Goal: Task Accomplishment & Management: Manage account settings

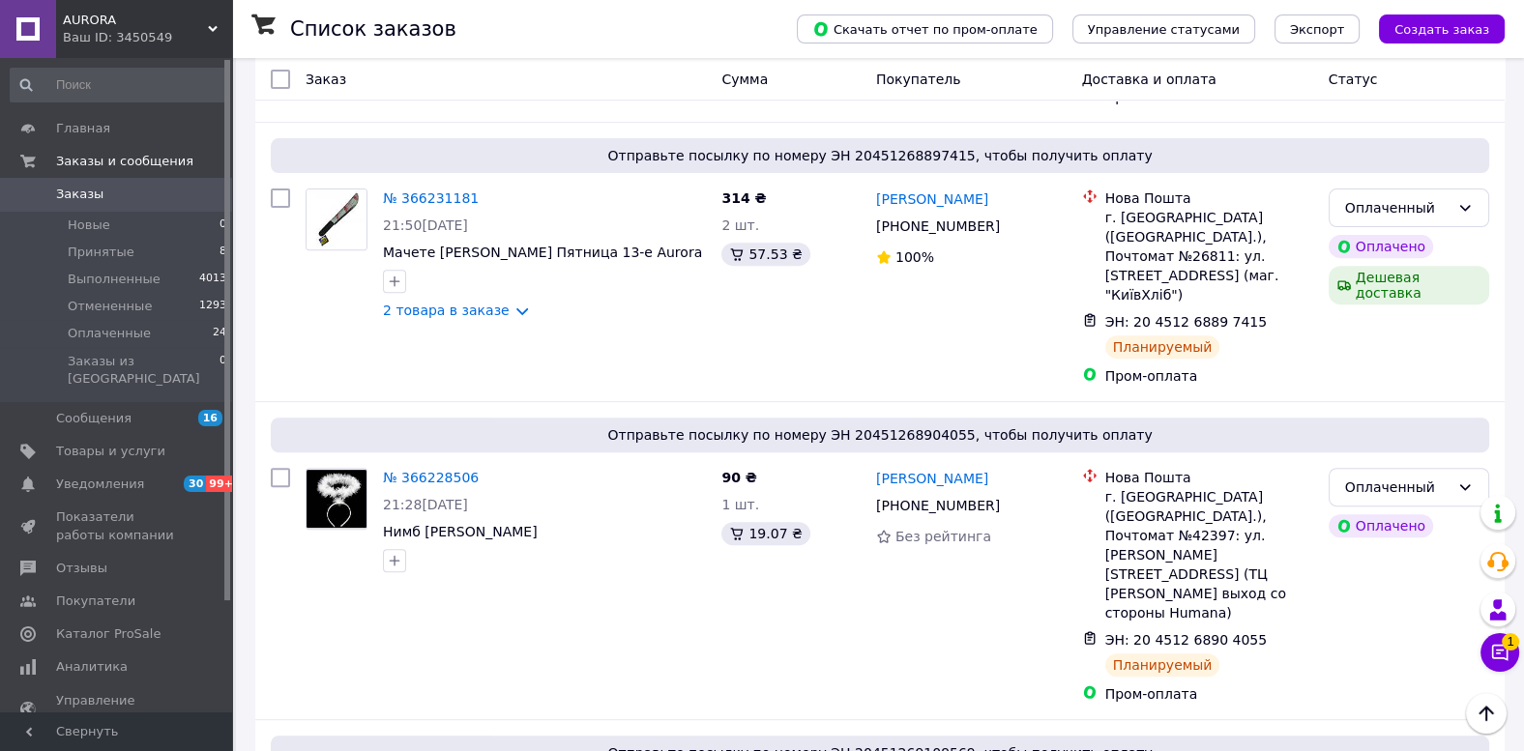
scroll to position [906, 0]
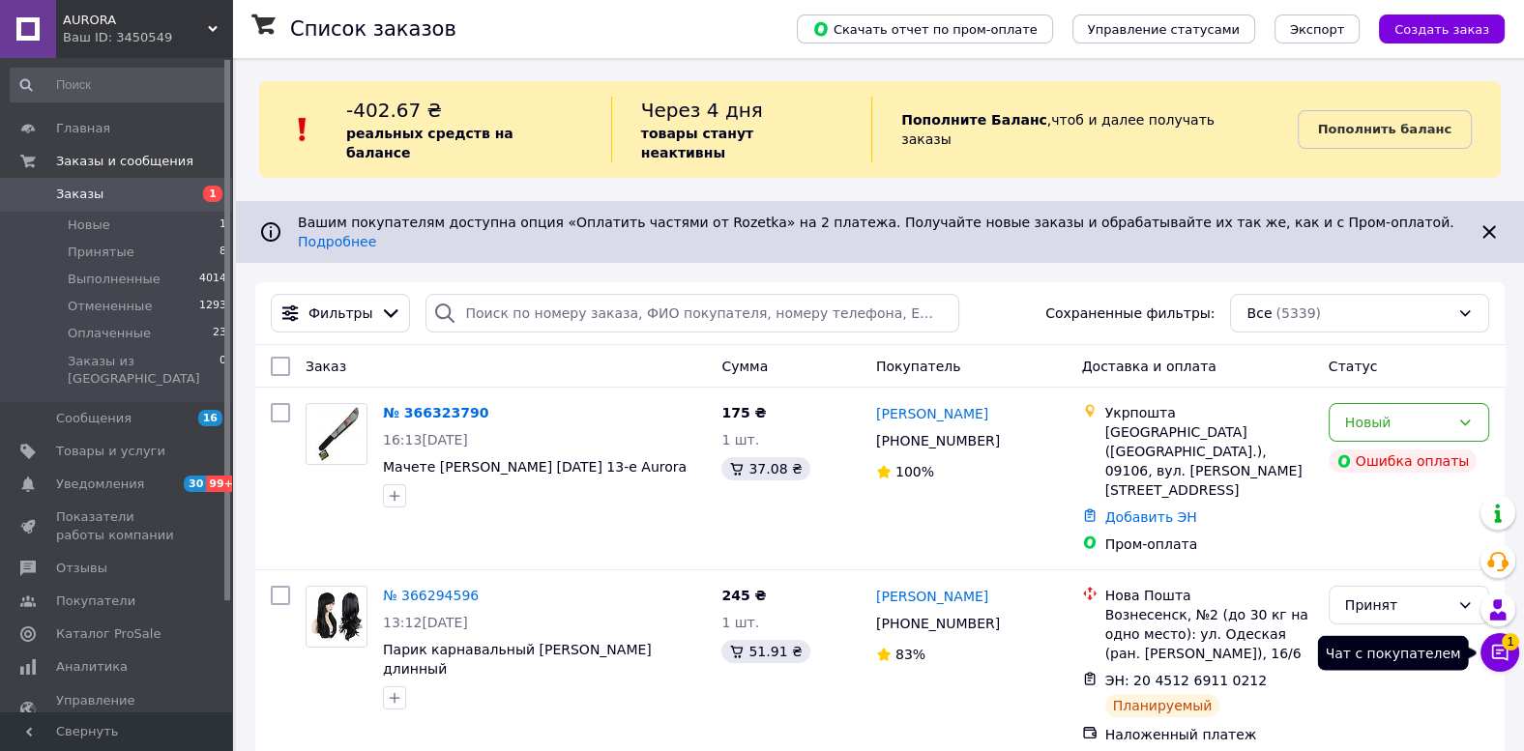
click at [1497, 660] on icon at bounding box center [1499, 652] width 19 height 19
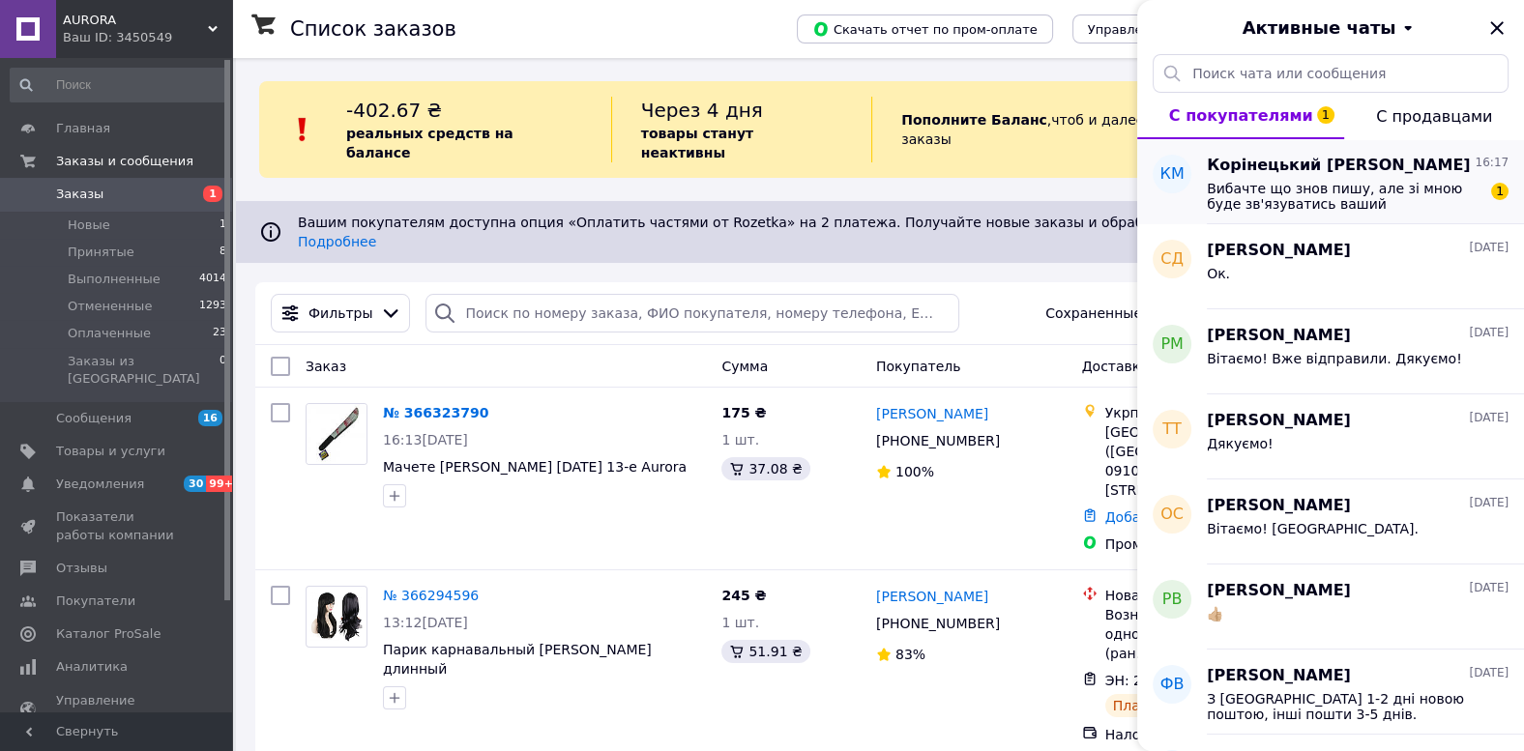
click at [1330, 195] on span "Вибачте що знов пишу, але зі мною буде зв'язуватись ваший співпрацьовник?" at bounding box center [1344, 196] width 275 height 31
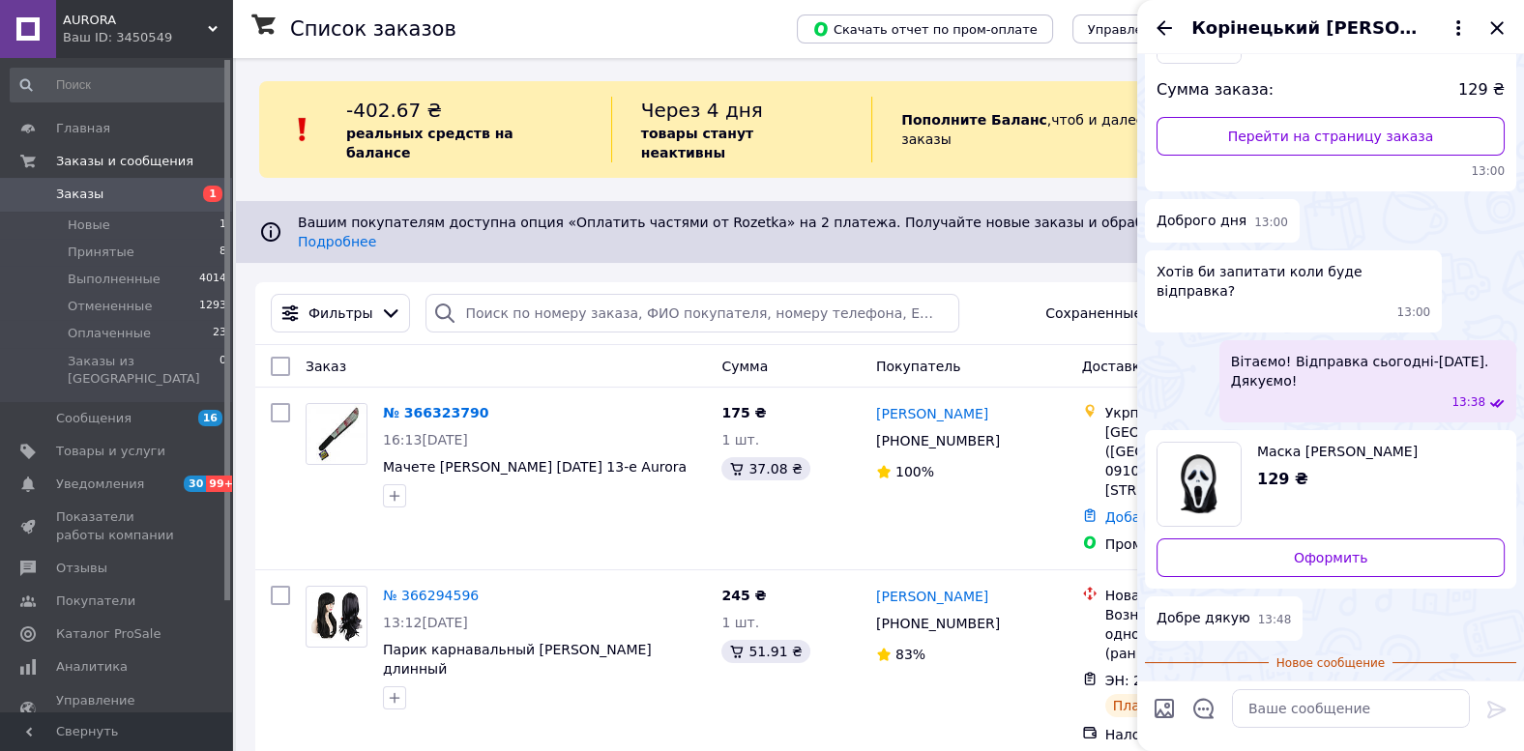
scroll to position [270, 0]
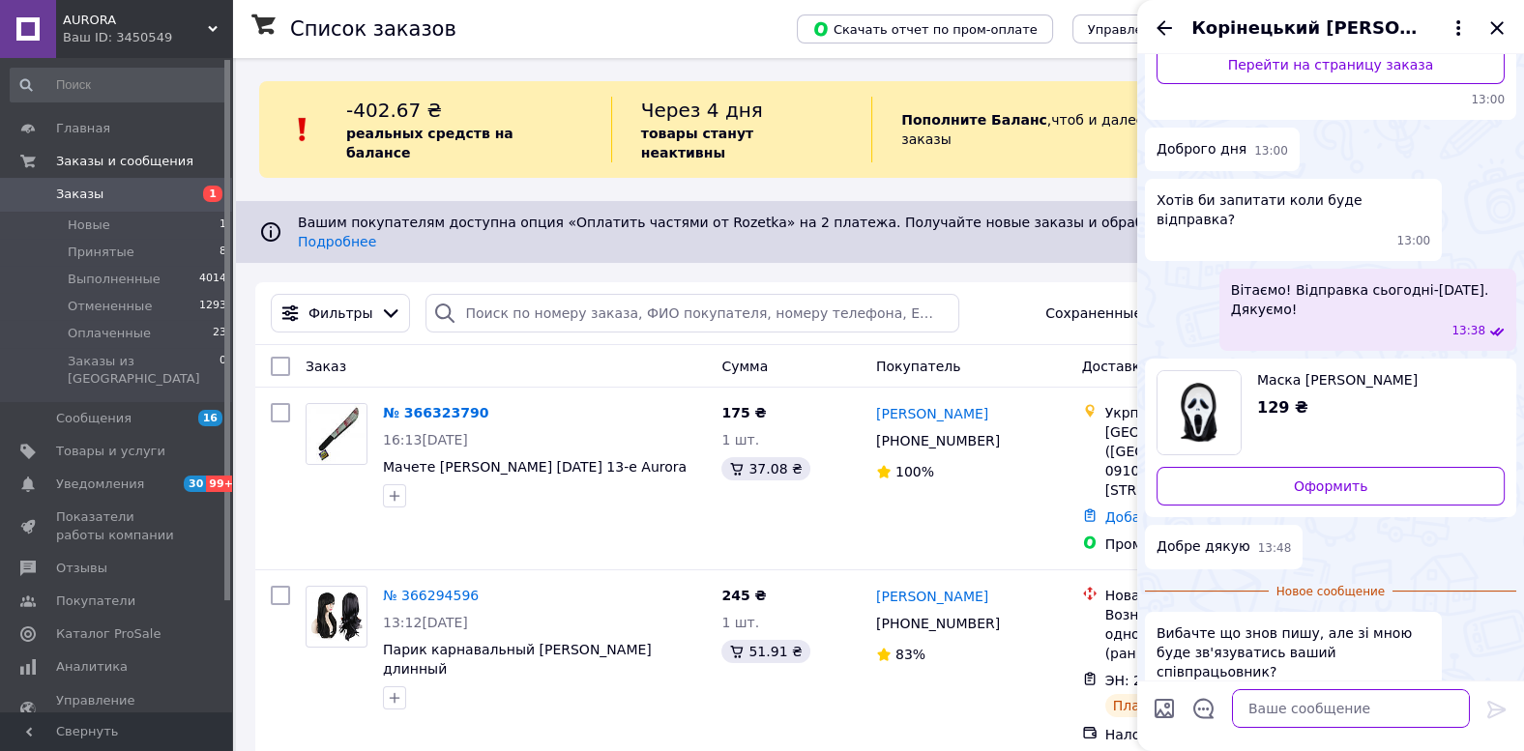
click at [1257, 708] on textarea at bounding box center [1351, 709] width 238 height 39
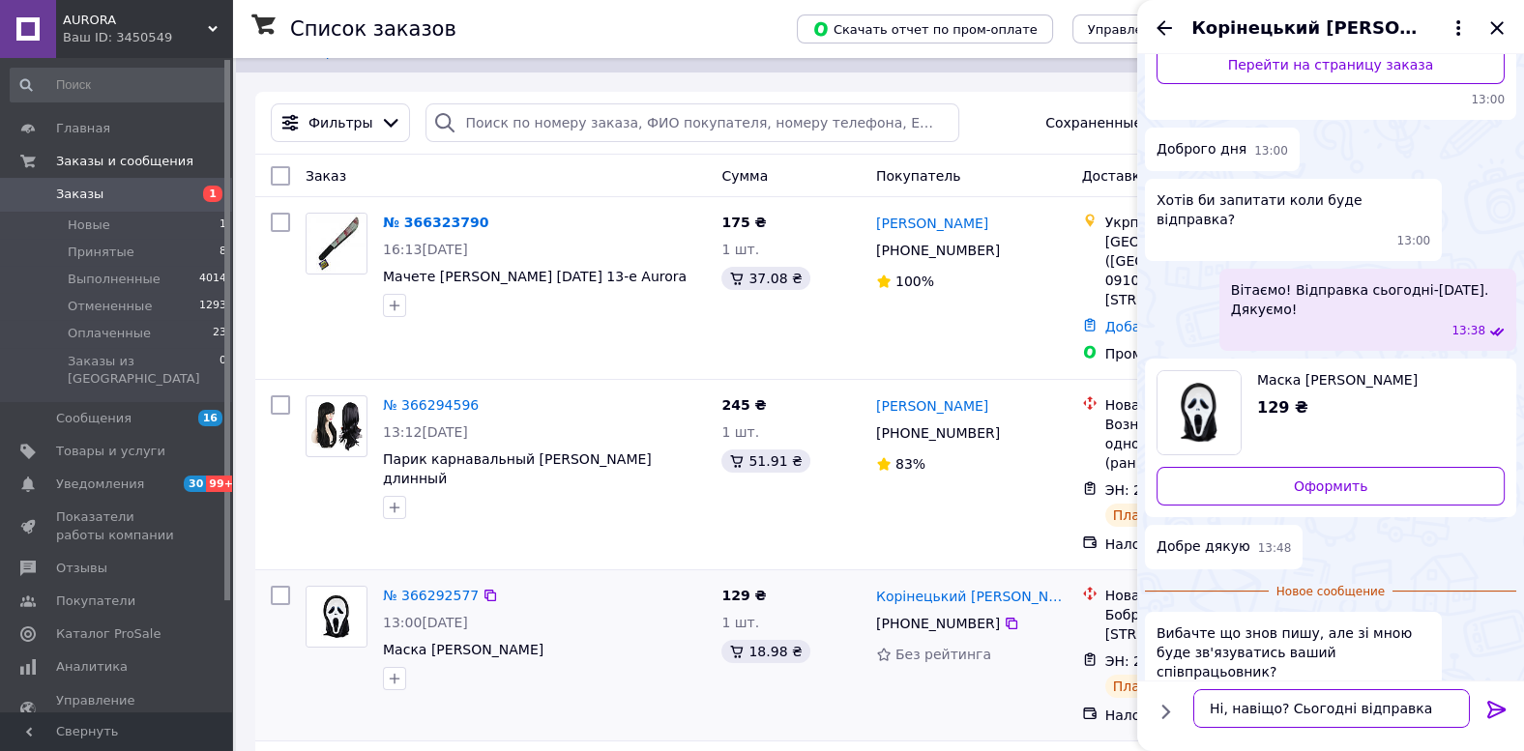
scroll to position [201, 0]
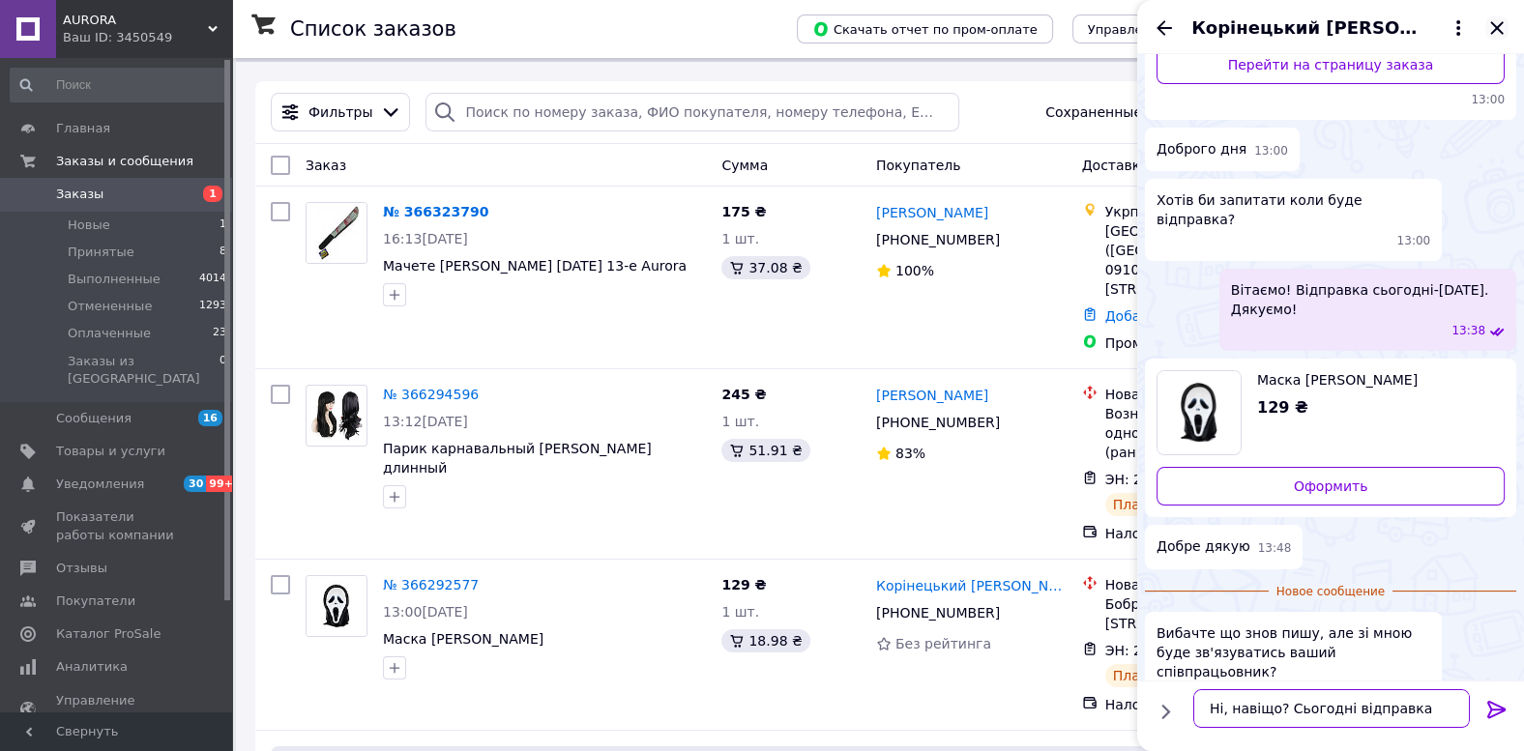
type textarea "Ні, навіщо? Сьогодні відправка"
click at [1499, 19] on icon "Закрыть" at bounding box center [1496, 27] width 23 height 23
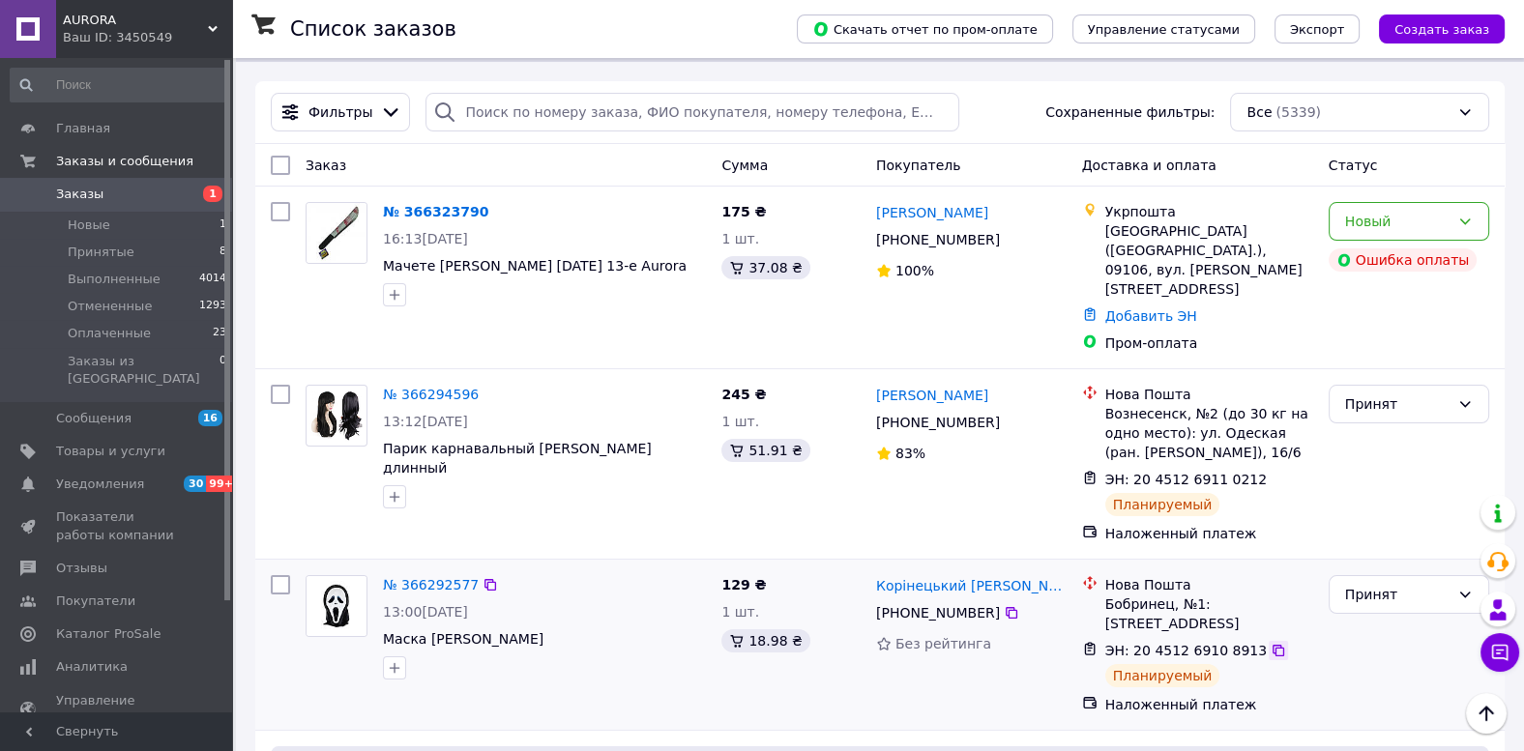
click at [1271, 643] on icon at bounding box center [1278, 650] width 15 height 15
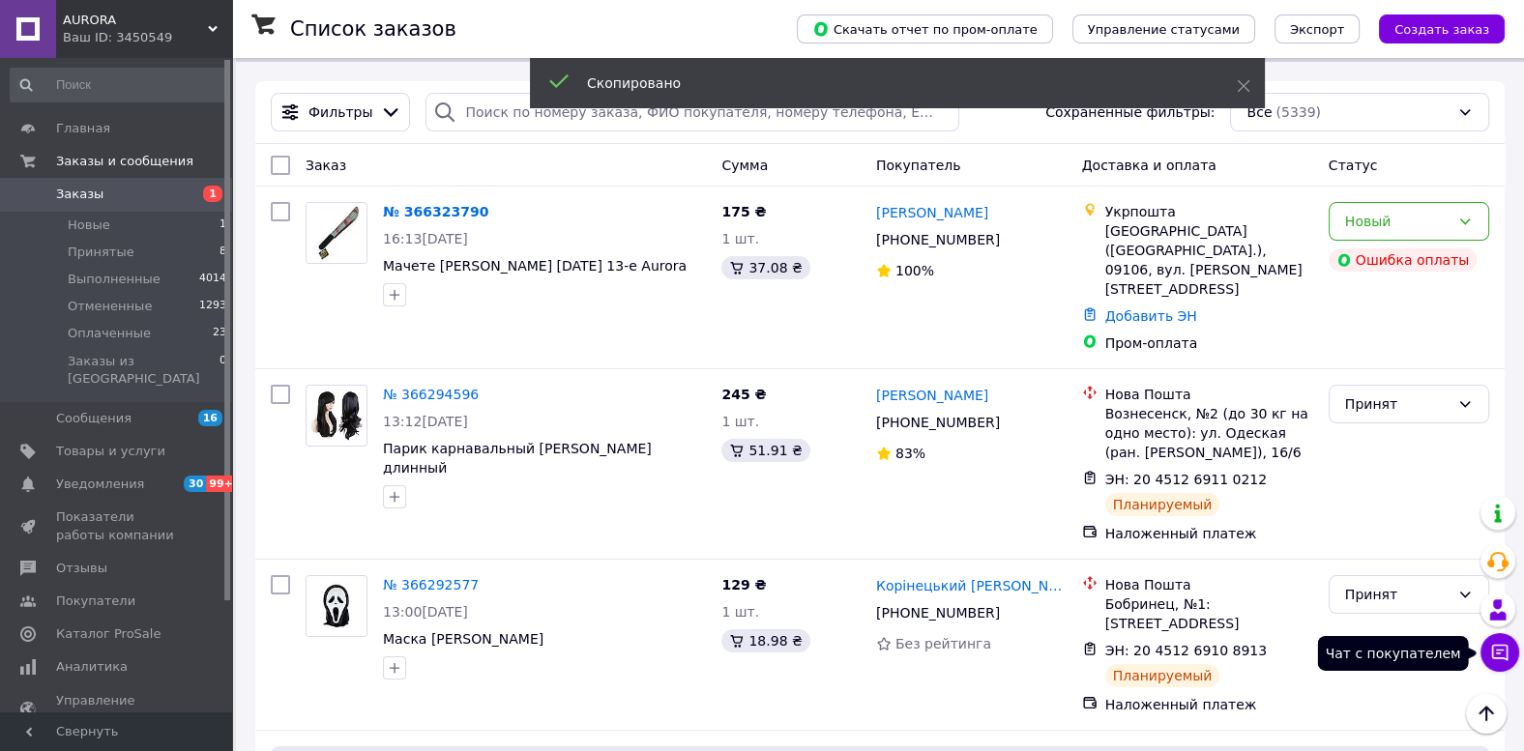
click at [1489, 655] on button "Чат с покупателем" at bounding box center [1500, 652] width 39 height 39
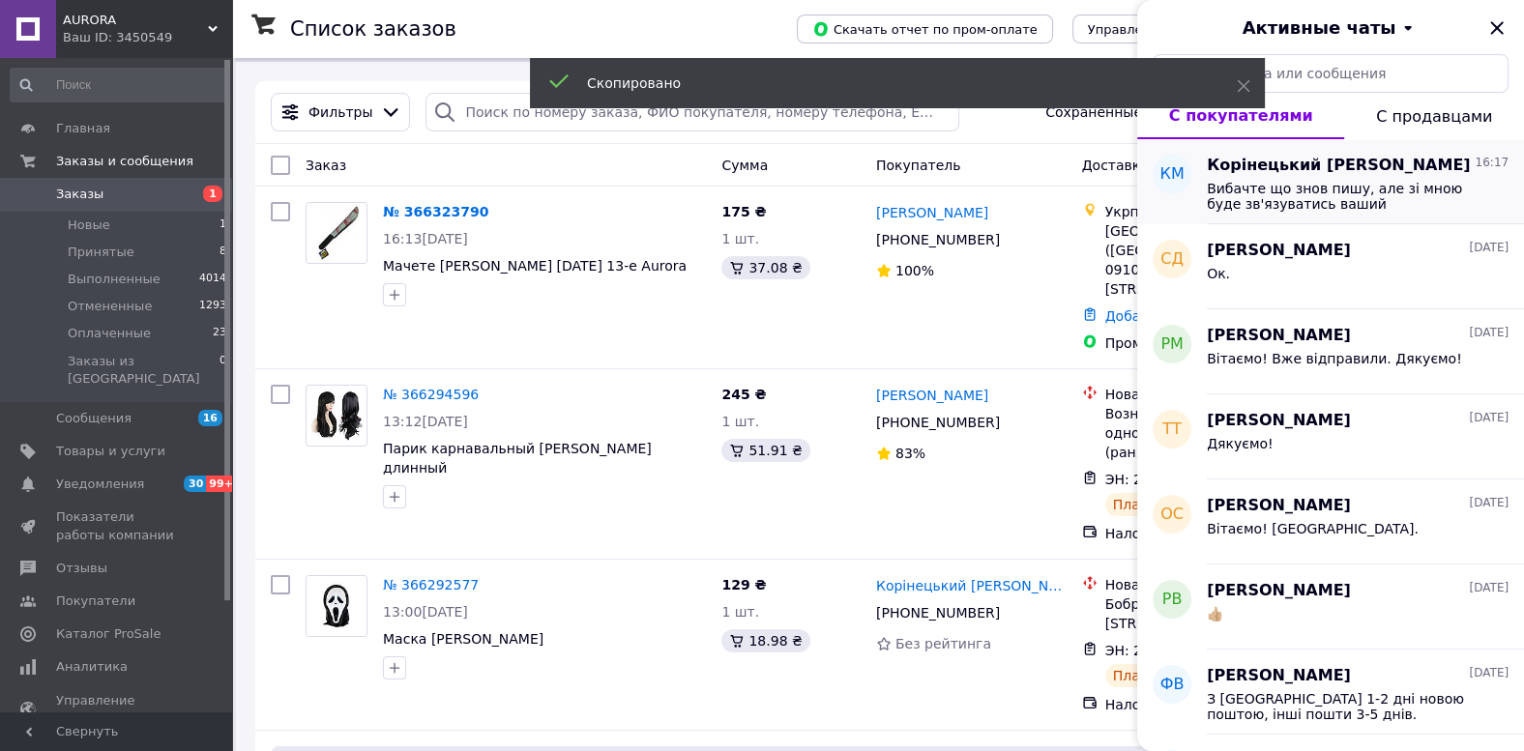
click at [1337, 200] on span "Вибачте що знов пишу, але зі мною буде зв'язуватись ваший співпрацьовник?" at bounding box center [1344, 196] width 275 height 31
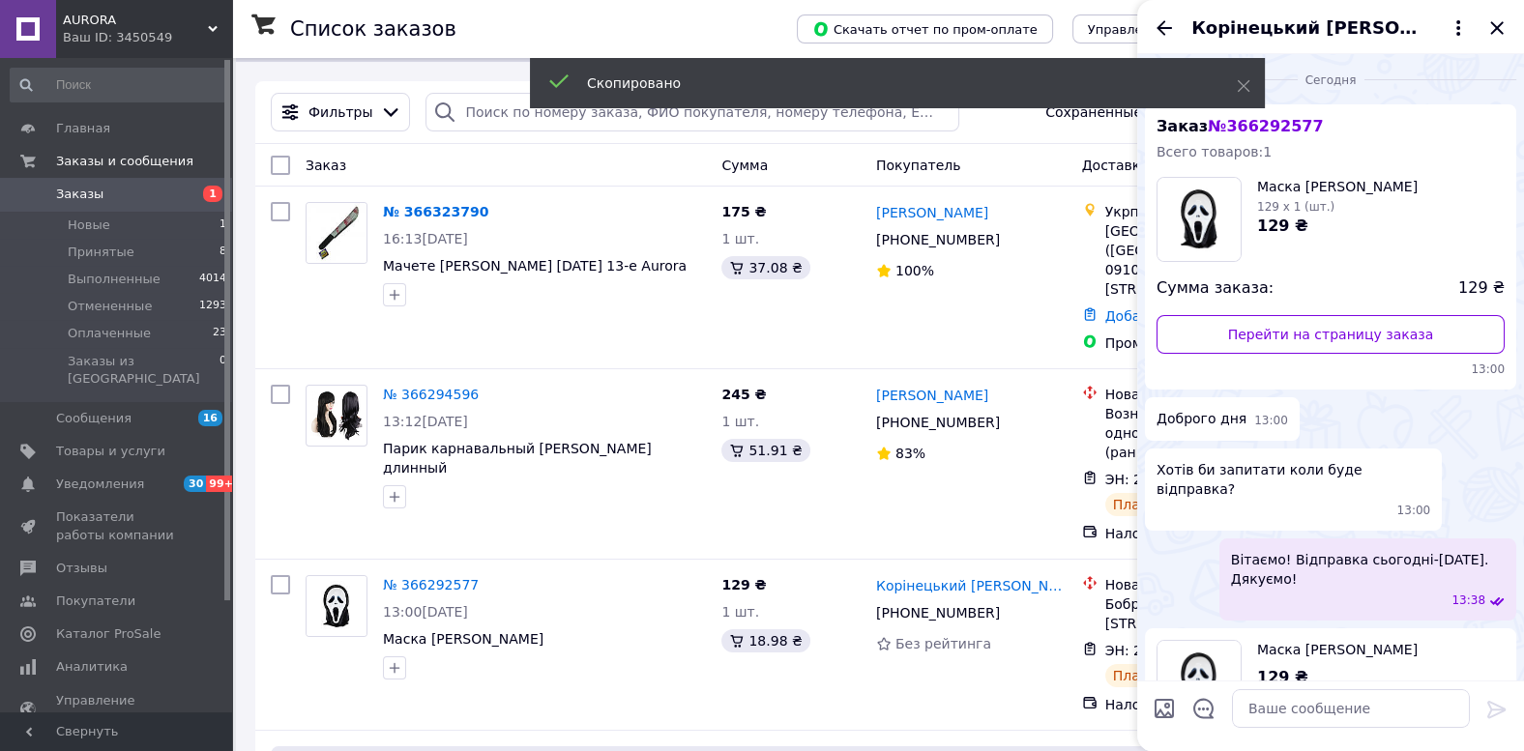
scroll to position [234, 0]
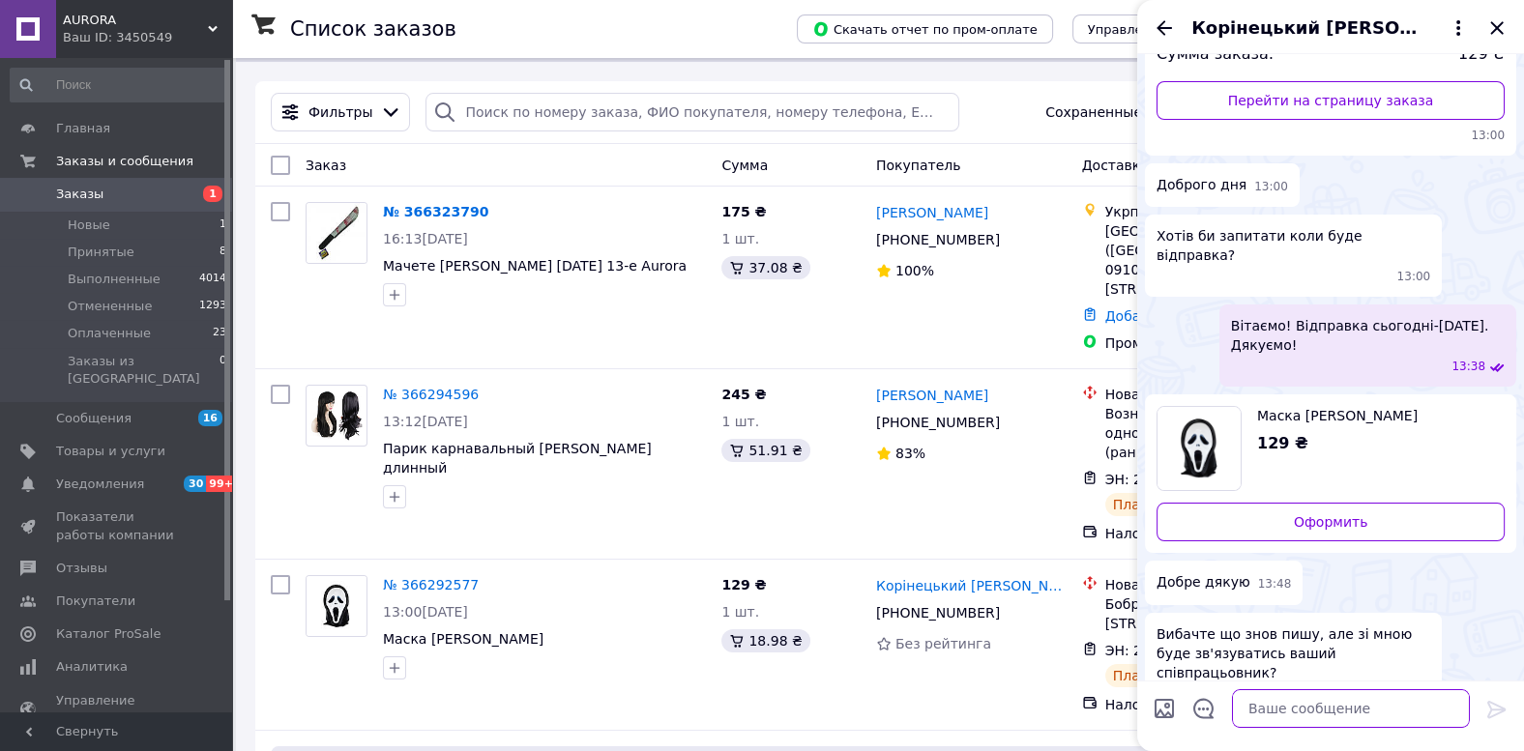
click at [1343, 716] on textarea at bounding box center [1351, 709] width 238 height 39
paste textarea "20451269108913"
type textarea "Ні, навіщо? Сьогодні відправка. 20451269108913"
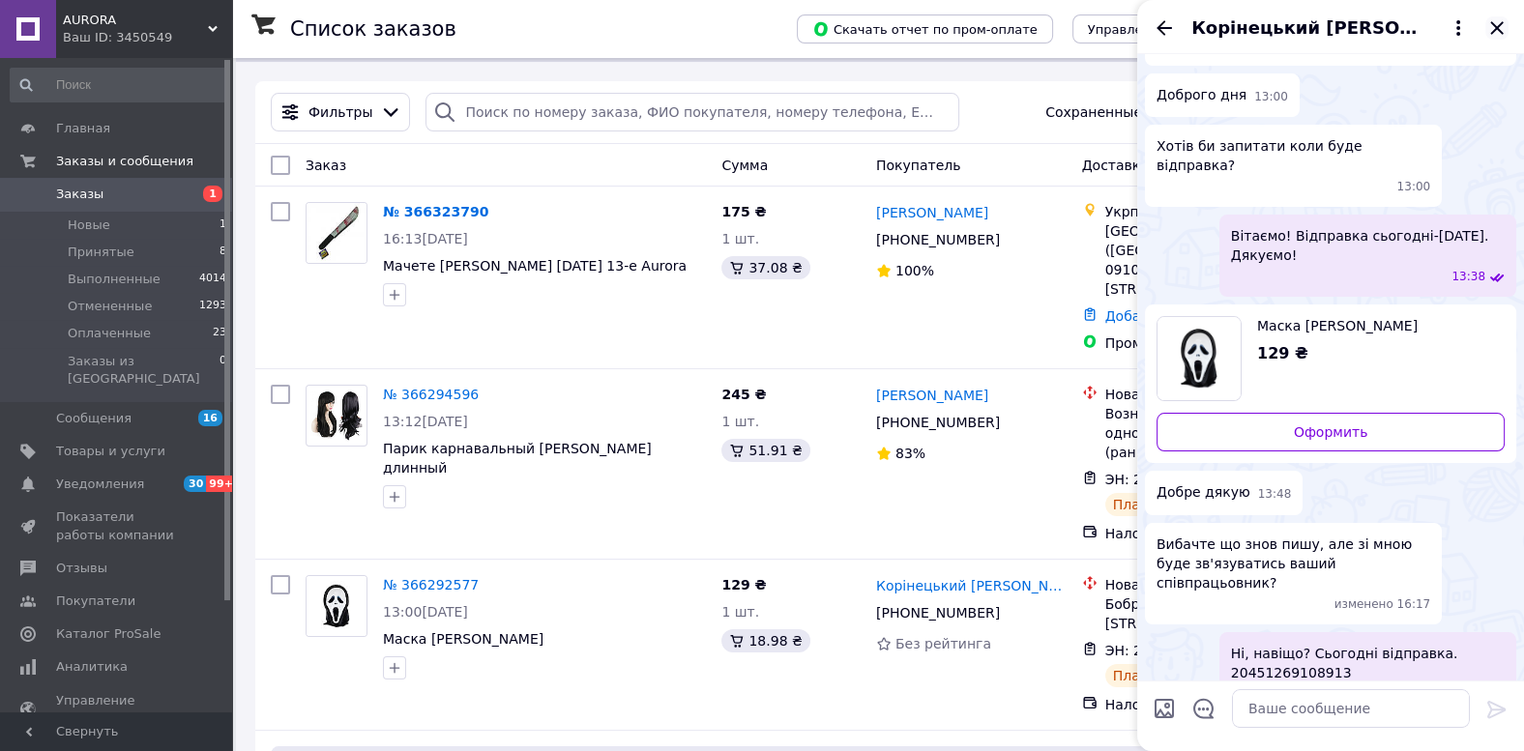
drag, startPoint x: 1502, startPoint y: 26, endPoint x: 1490, endPoint y: 34, distance: 13.9
click at [1502, 26] on icon "Закрыть" at bounding box center [1496, 27] width 23 height 23
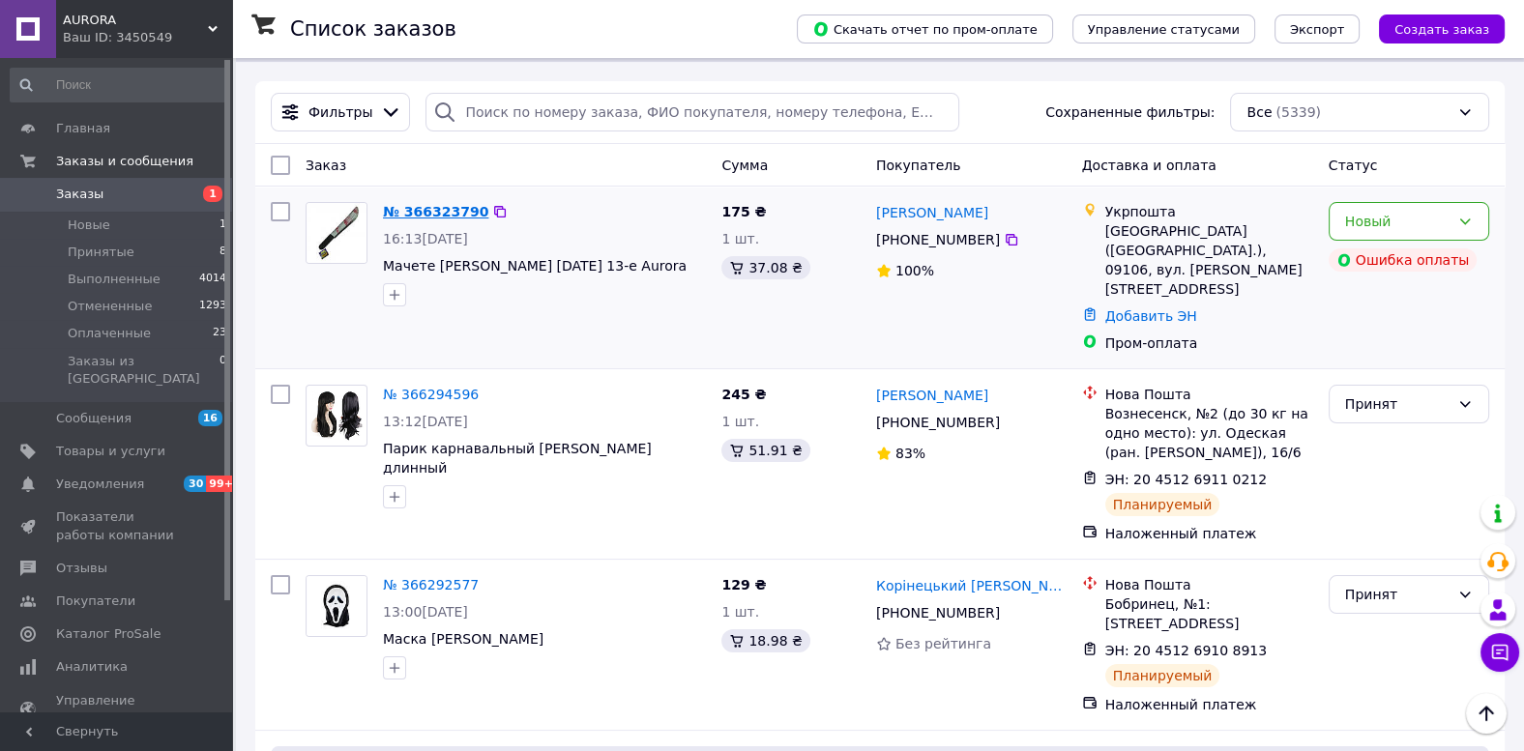
click at [445, 204] on link "№ 366323790" at bounding box center [435, 211] width 105 height 15
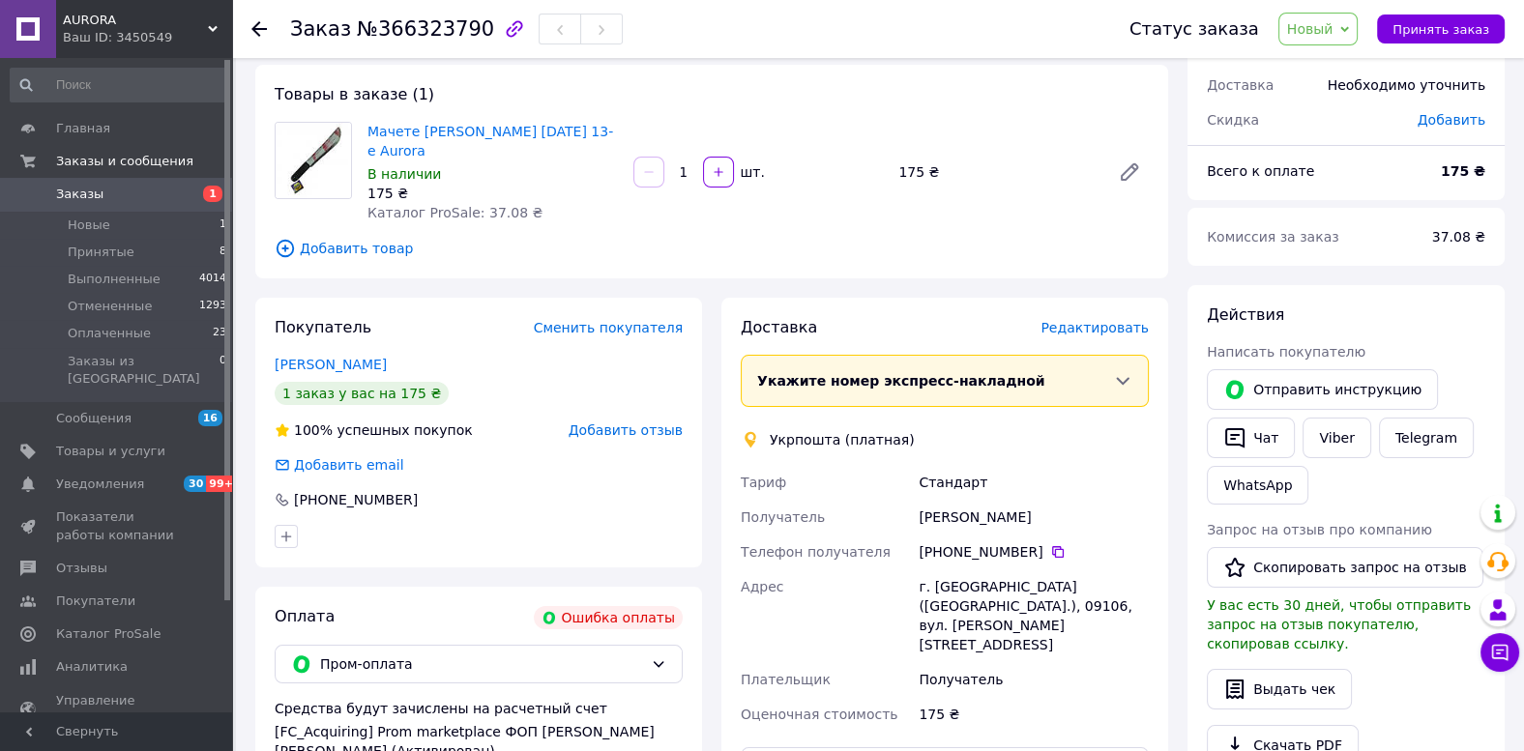
scroll to position [302, 0]
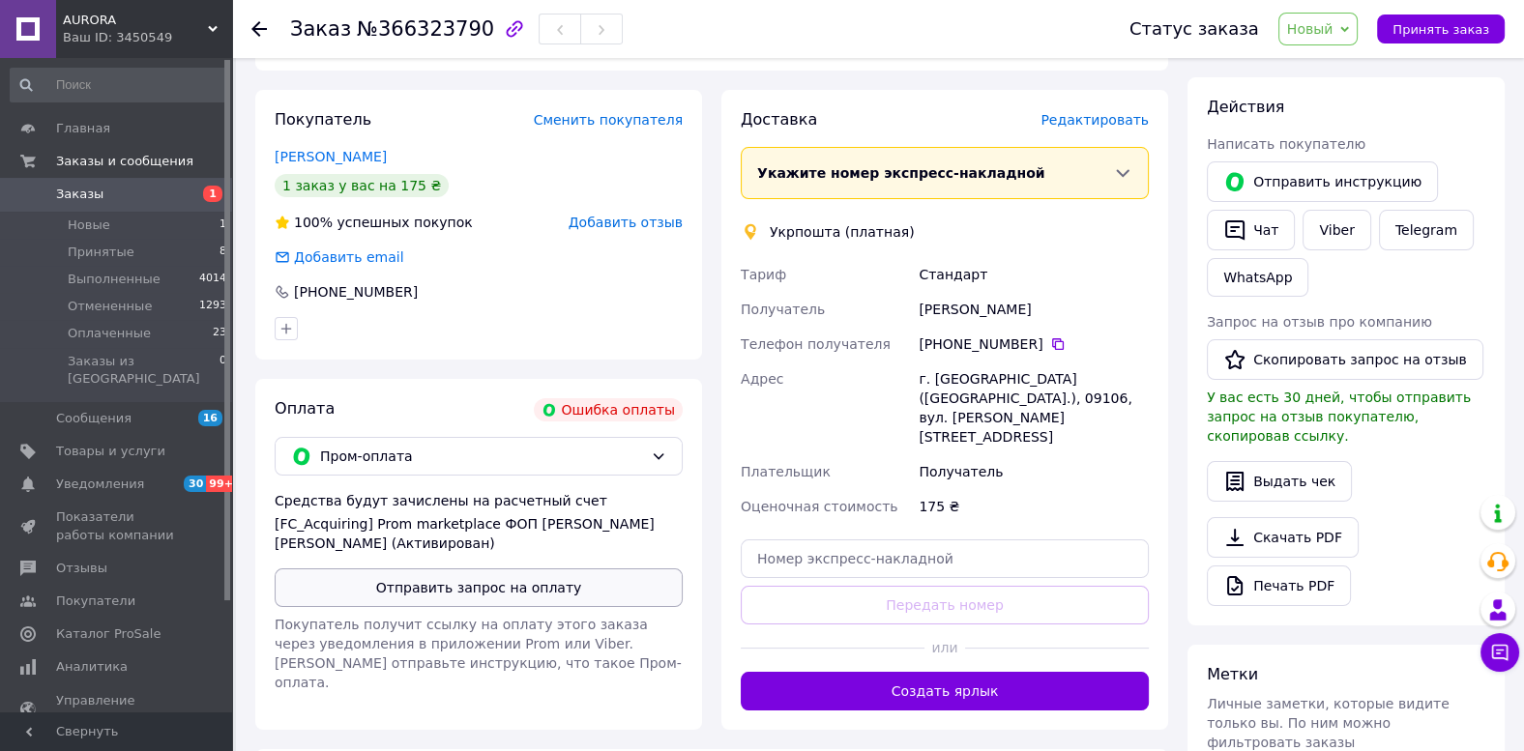
click at [513, 588] on button "Отправить запрос на оплату" at bounding box center [479, 588] width 408 height 39
click at [1330, 183] on button "Отправить инструкцию" at bounding box center [1322, 182] width 231 height 41
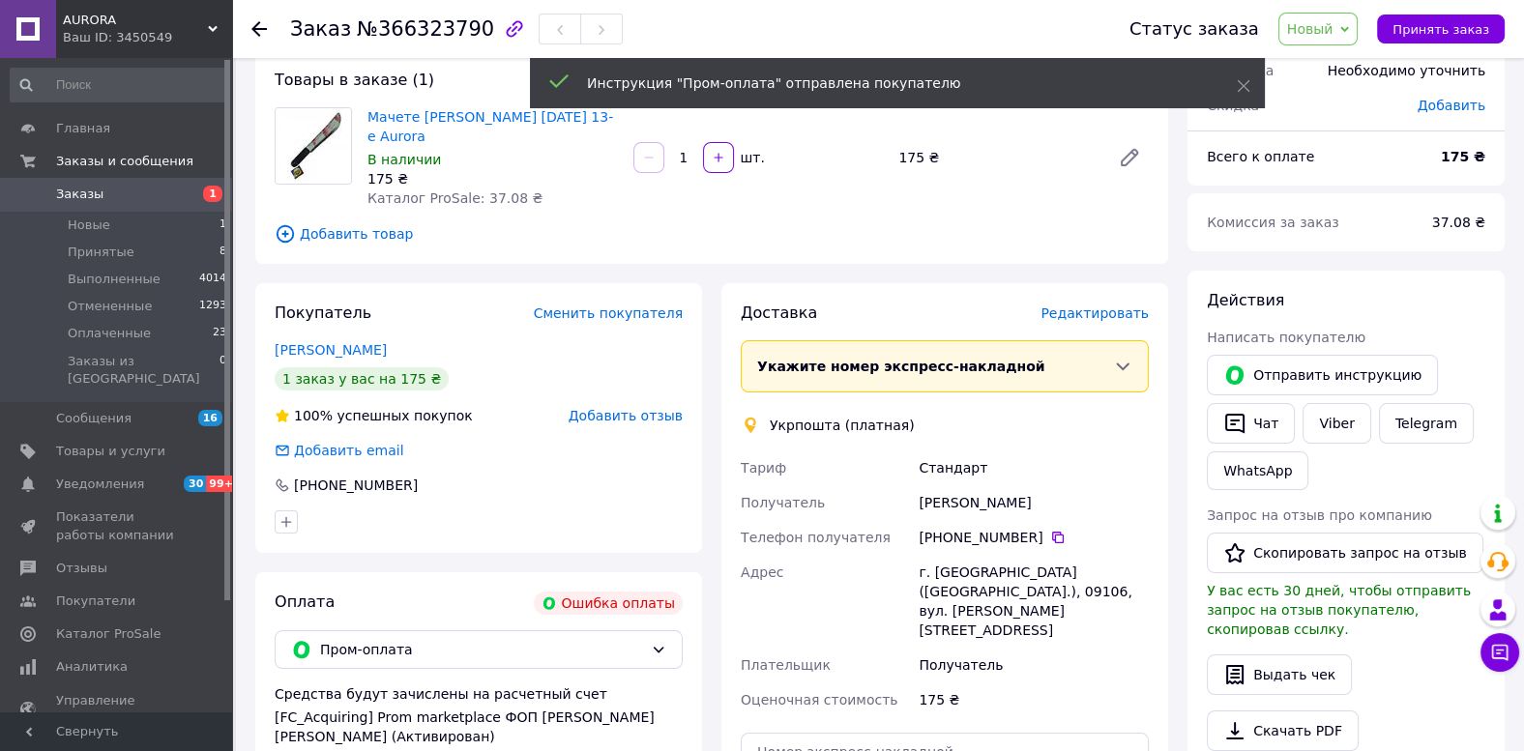
scroll to position [101, 0]
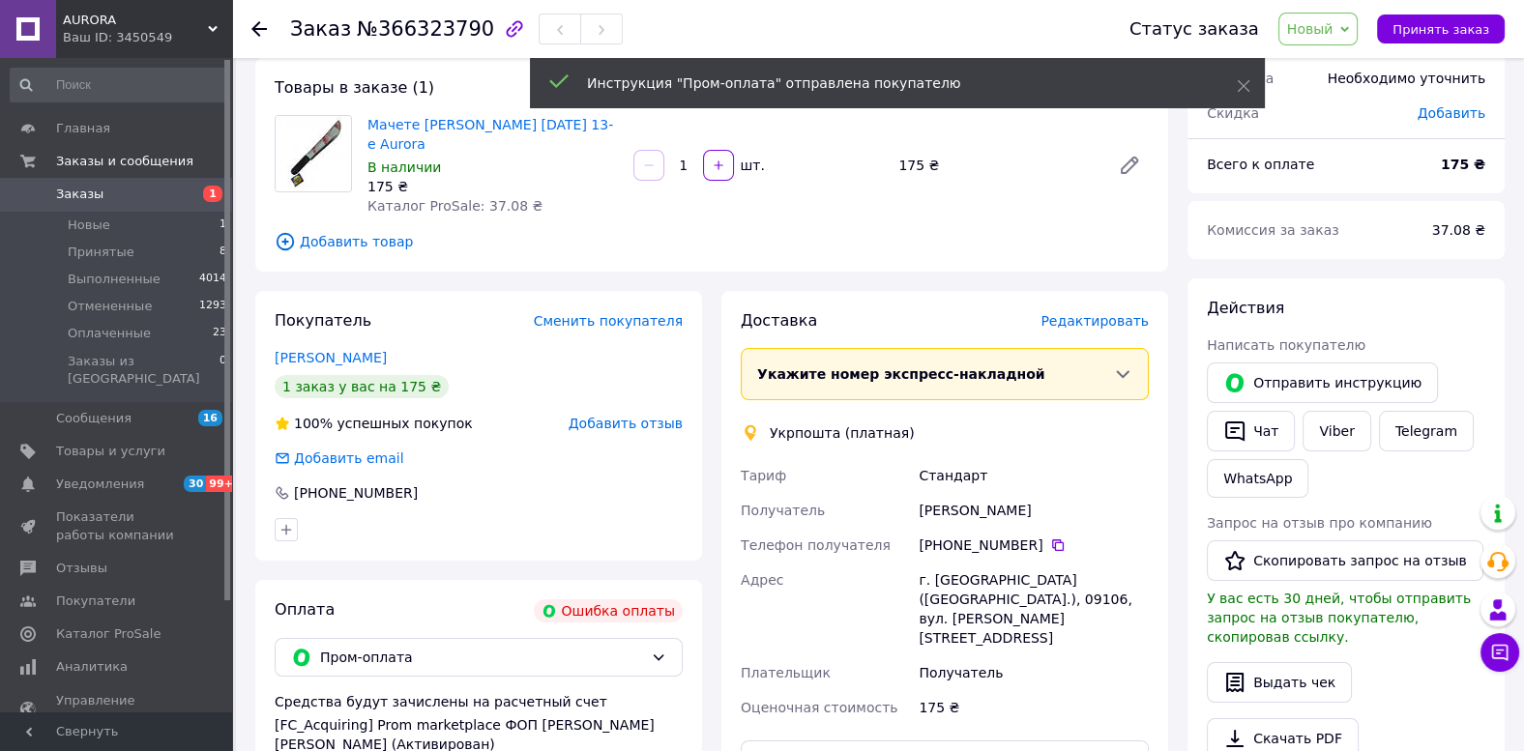
click at [1318, 24] on span "Новый" at bounding box center [1310, 28] width 46 height 15
click at [1320, 66] on li "Принят" at bounding box center [1330, 67] width 103 height 29
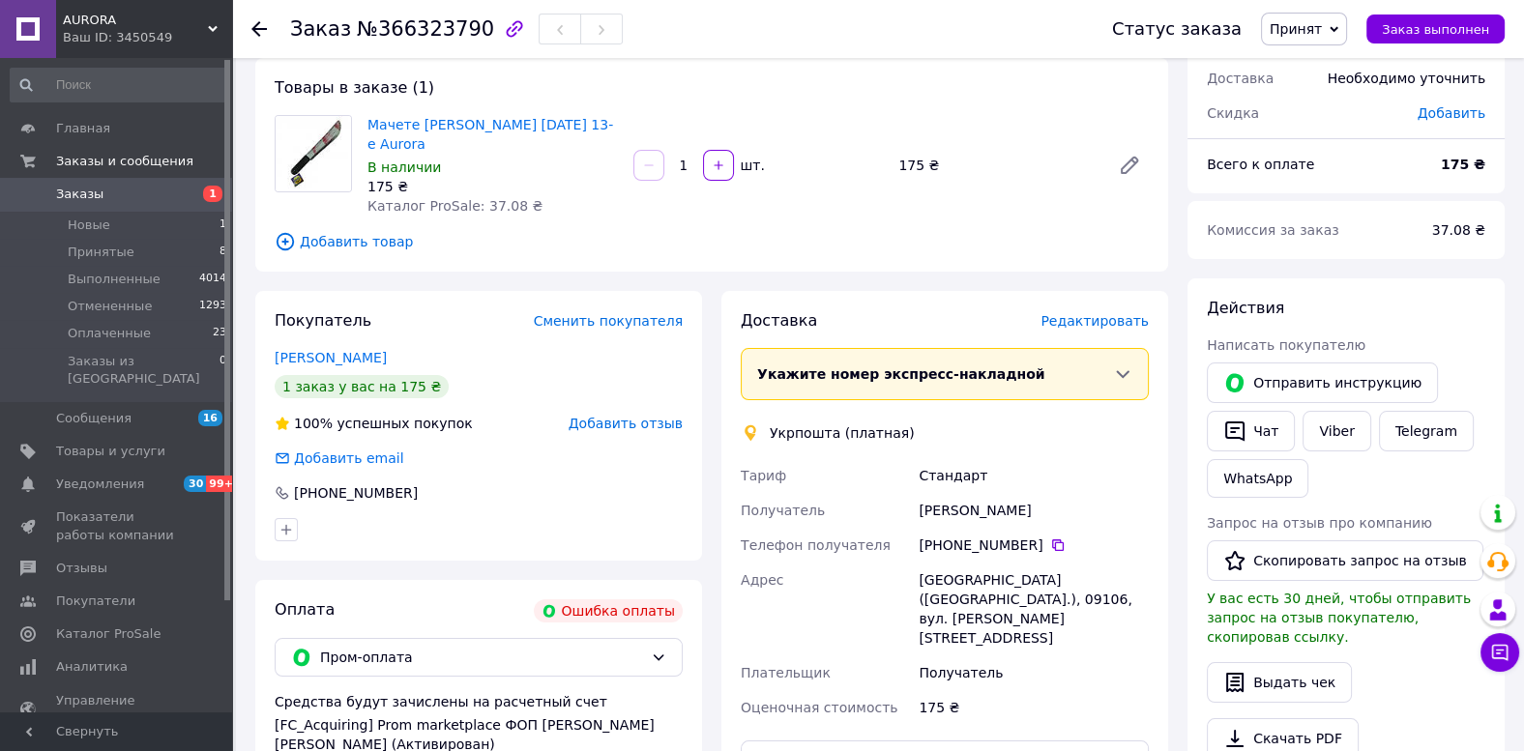
click at [104, 194] on span "Заказы" at bounding box center [117, 194] width 123 height 17
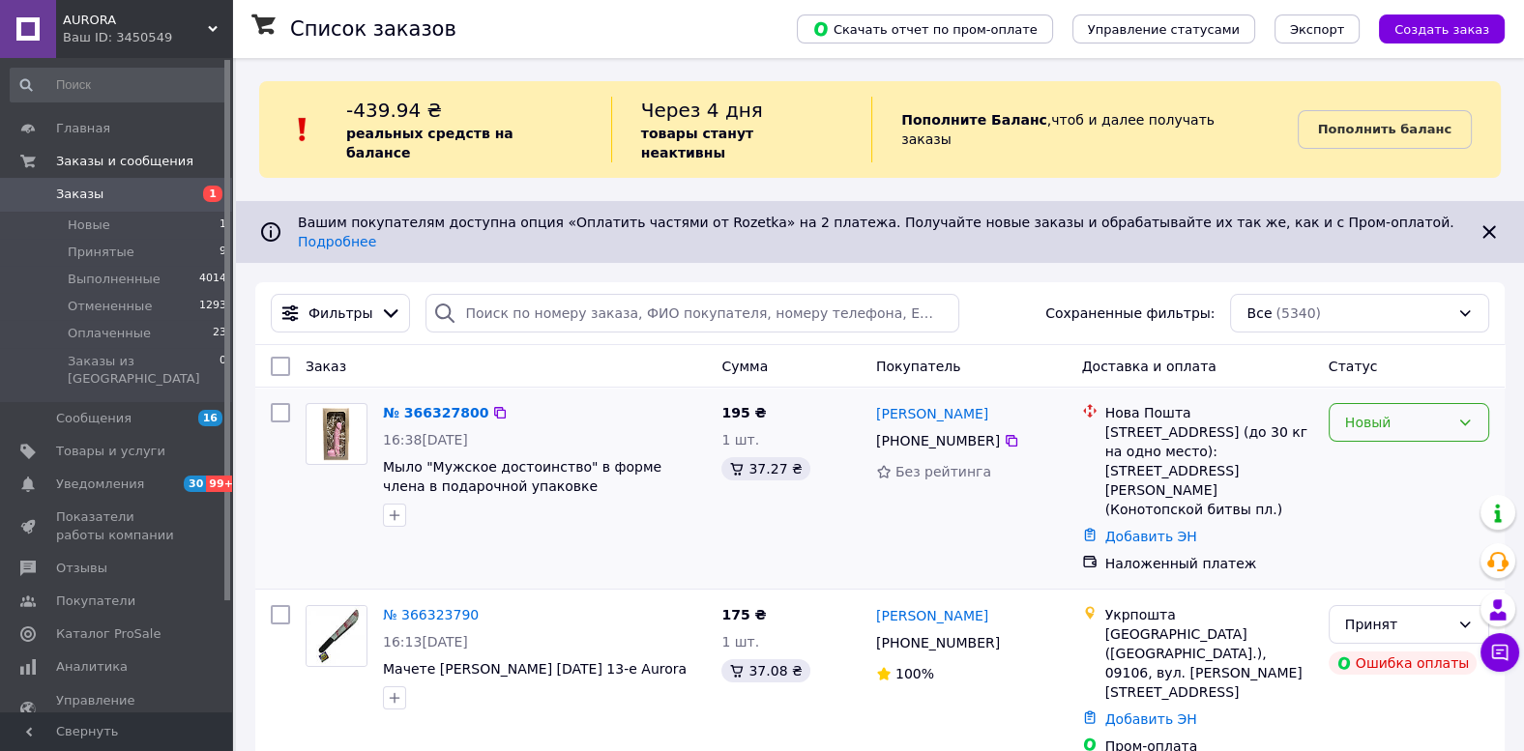
click at [1402, 412] on div "Новый" at bounding box center [1397, 422] width 104 height 21
click at [1389, 420] on li "Принят" at bounding box center [1409, 429] width 159 height 35
click at [450, 405] on link "№ 366327800" at bounding box center [431, 412] width 96 height 15
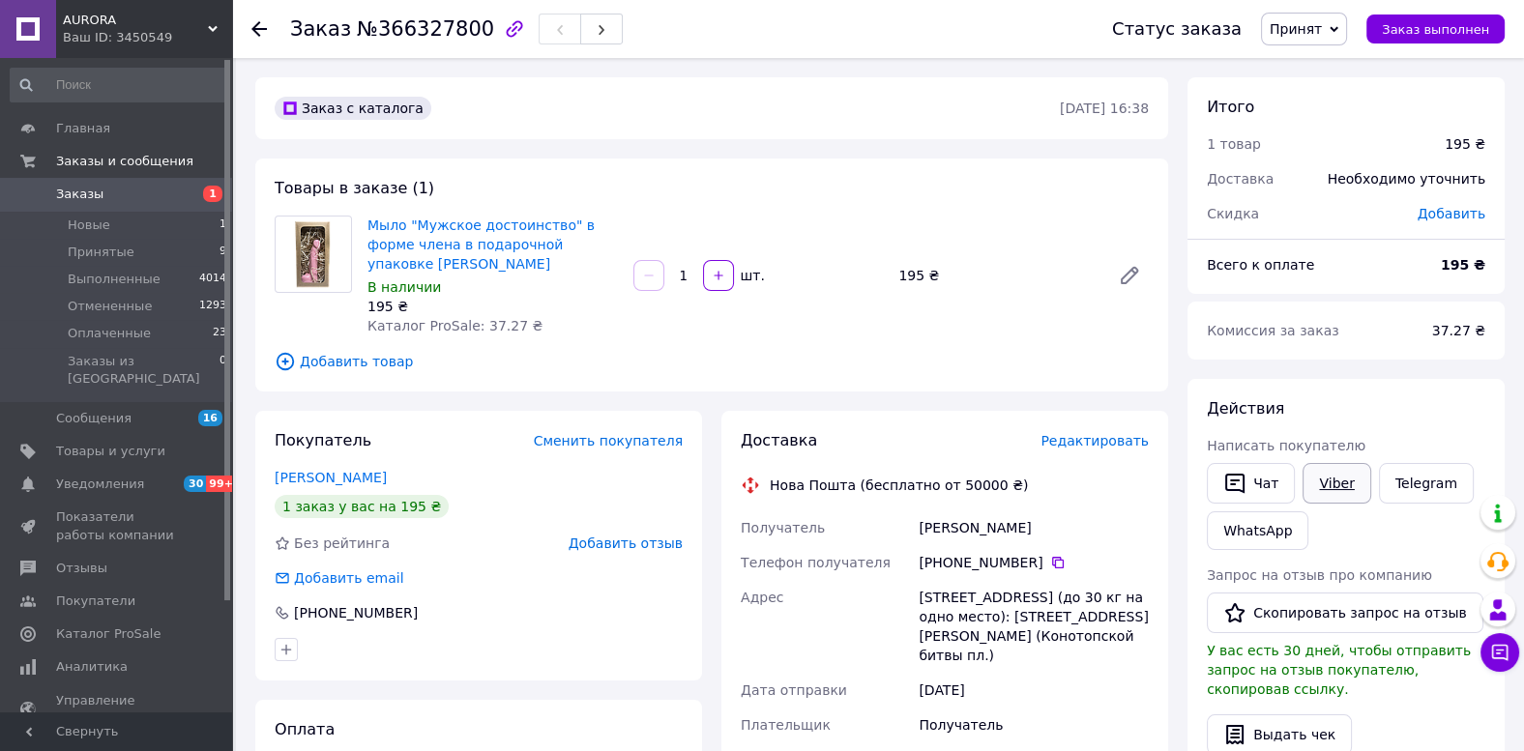
click at [1331, 488] on link "Viber" at bounding box center [1337, 483] width 68 height 41
drag, startPoint x: 609, startPoint y: 244, endPoint x: 359, endPoint y: 214, distance: 252.3
click at [360, 214] on div "Мыло "Мужское достоинство" в форме члена в подарочной упаковке Aurora В наличии…" at bounding box center [493, 276] width 266 height 128
copy link "Мыло "Мужское достоинство" в форме члена в подарочной упаковке [PERSON_NAME]"
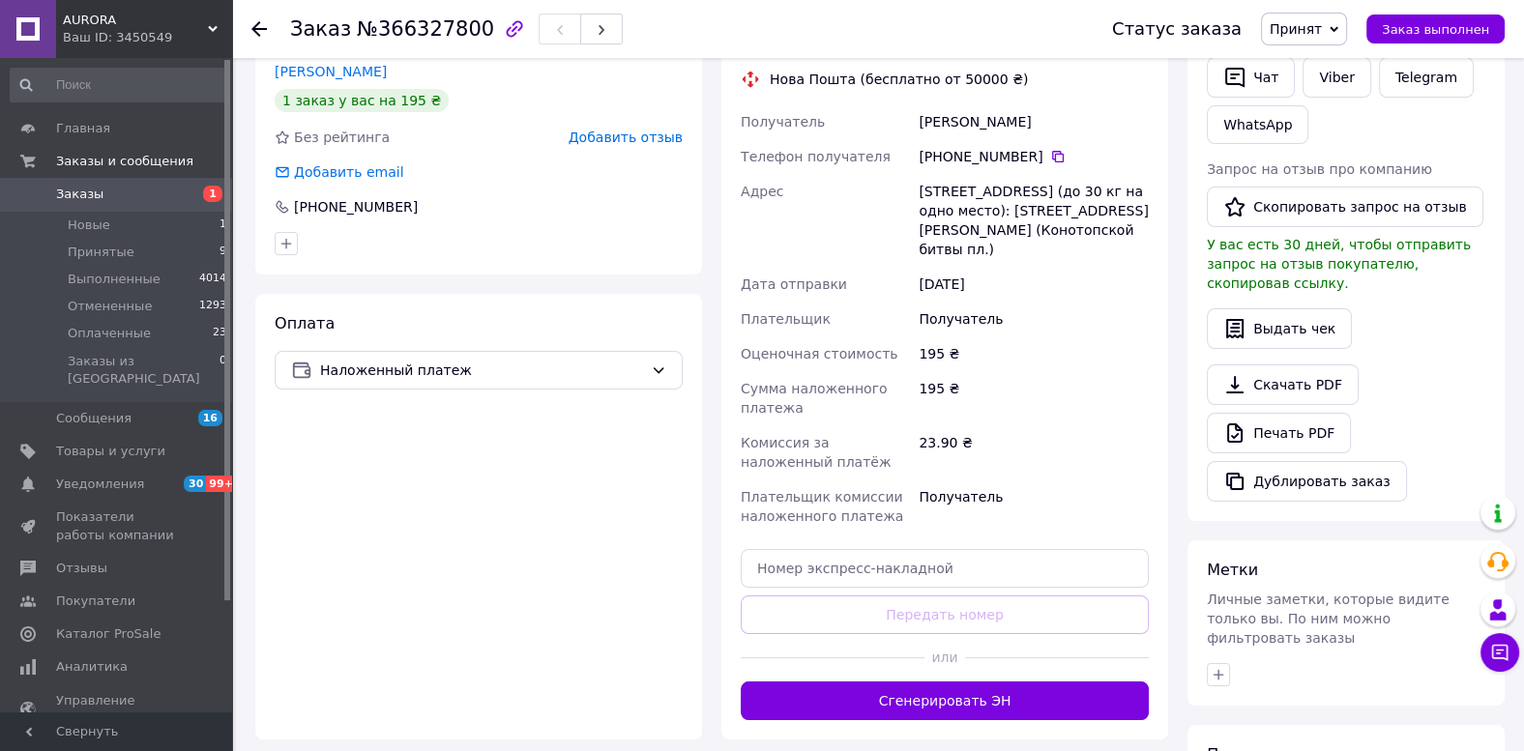
scroll to position [503, 0]
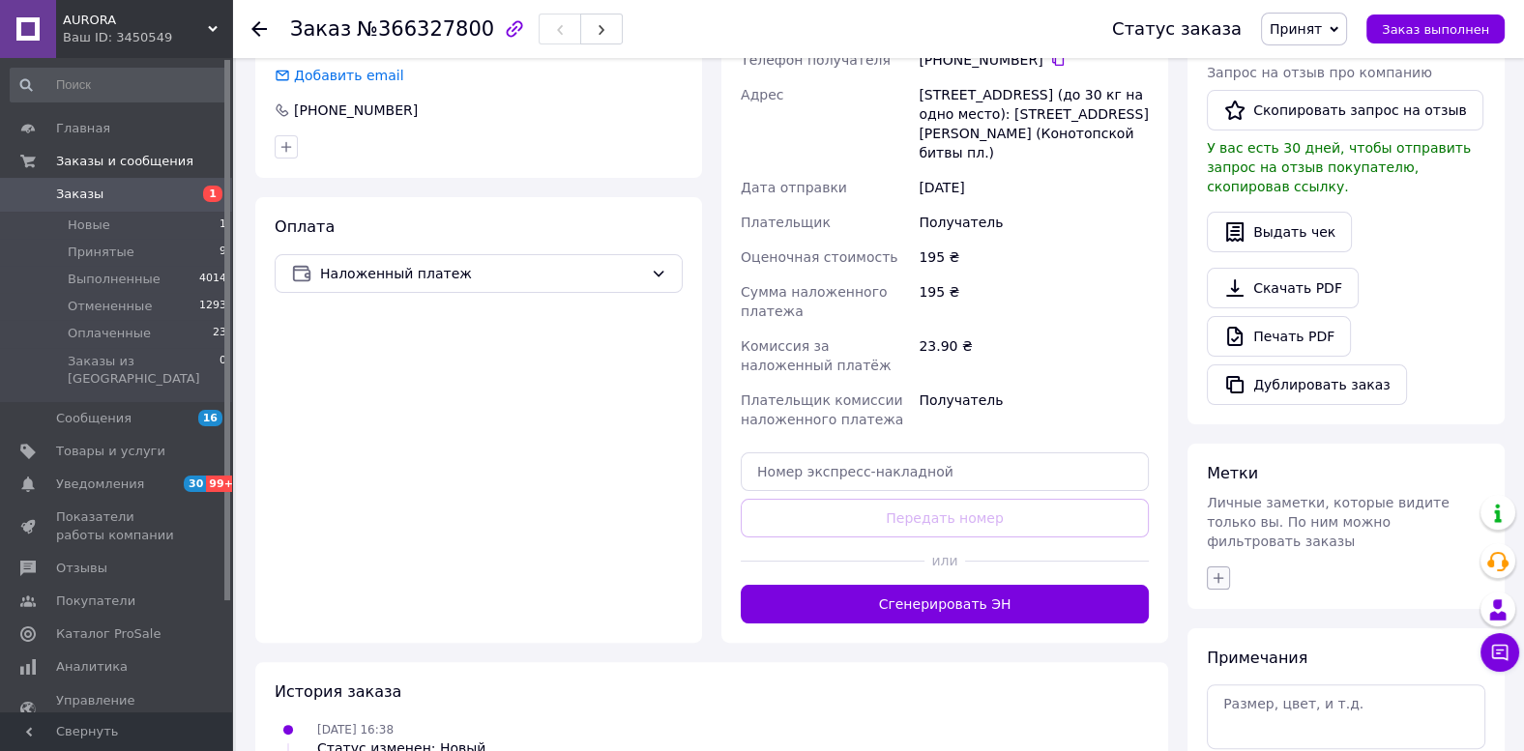
click at [1214, 573] on icon "button" at bounding box center [1219, 578] width 11 height 11
type input "ва"
click at [1281, 663] on div "вайбер" at bounding box center [1327, 671] width 218 height 17
checkbox input "true"
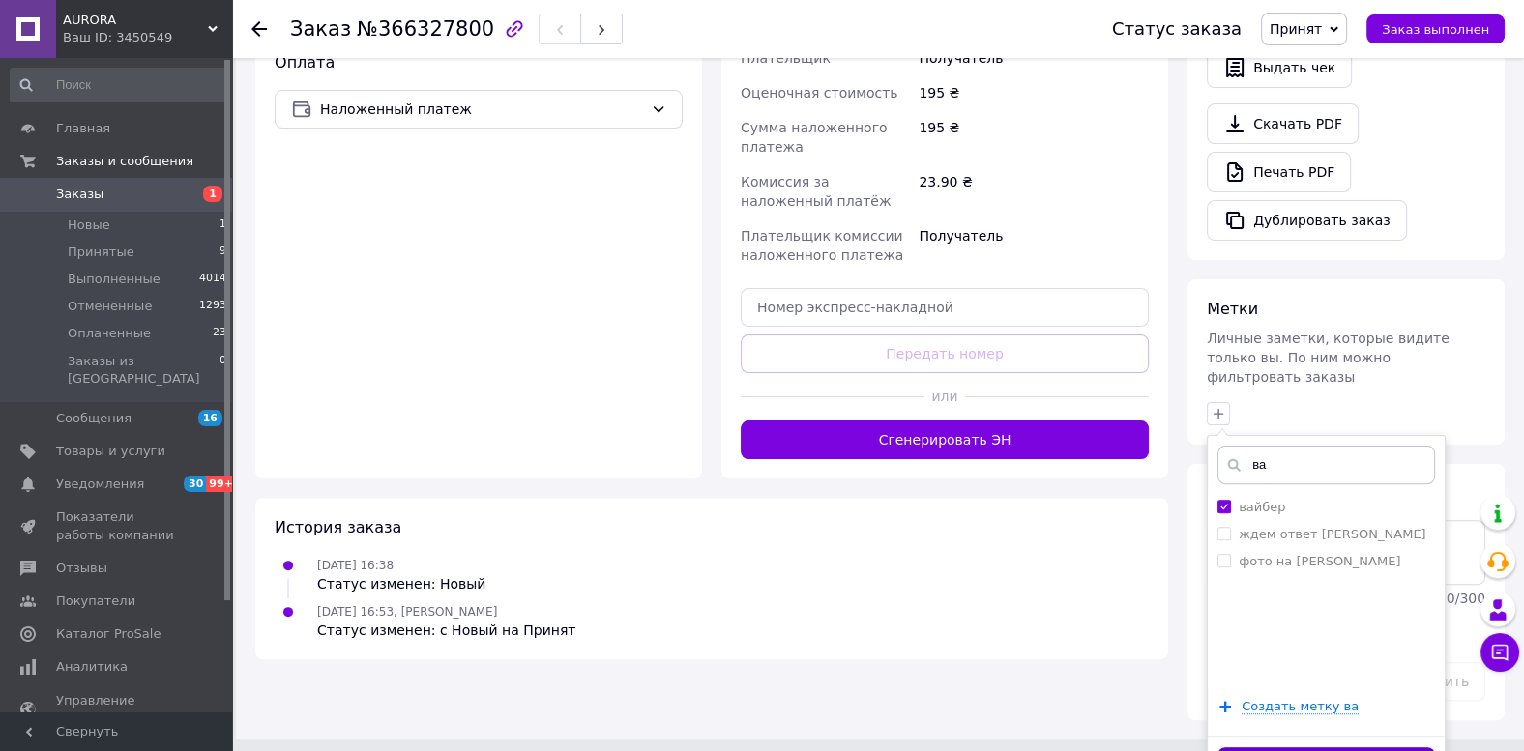
click at [1316, 748] on button "Добавить метку" at bounding box center [1327, 767] width 218 height 38
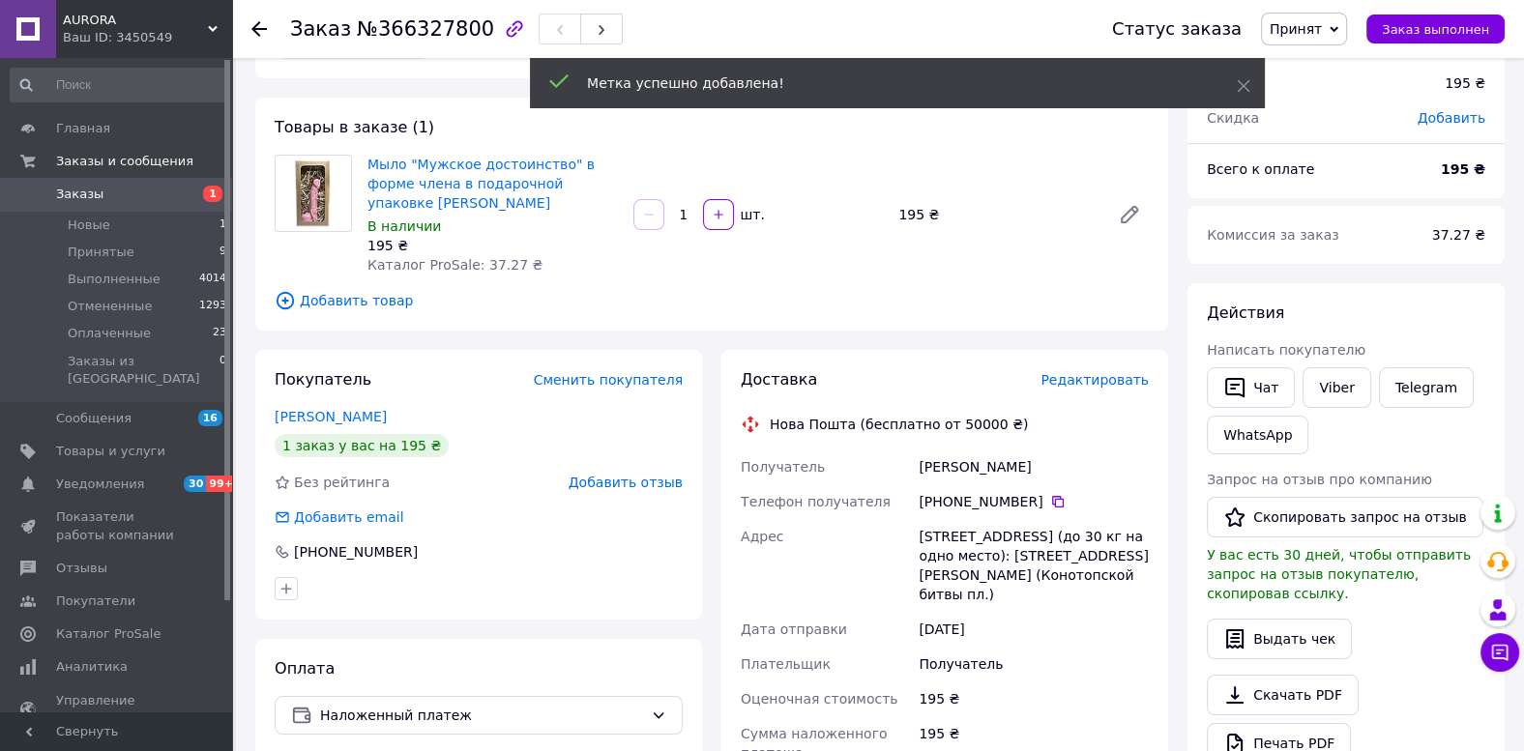
scroll to position [0, 0]
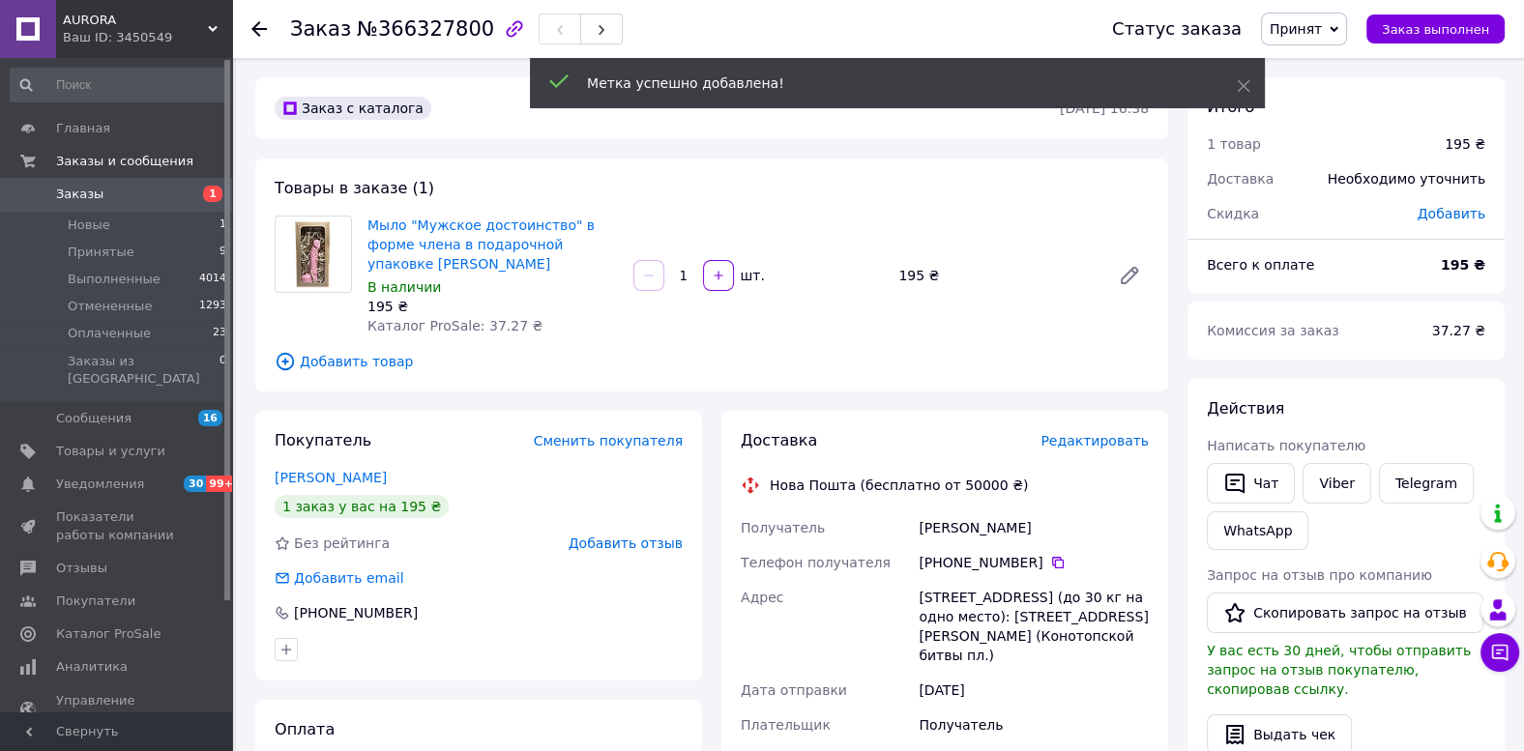
click at [150, 200] on span "Заказы" at bounding box center [117, 194] width 123 height 17
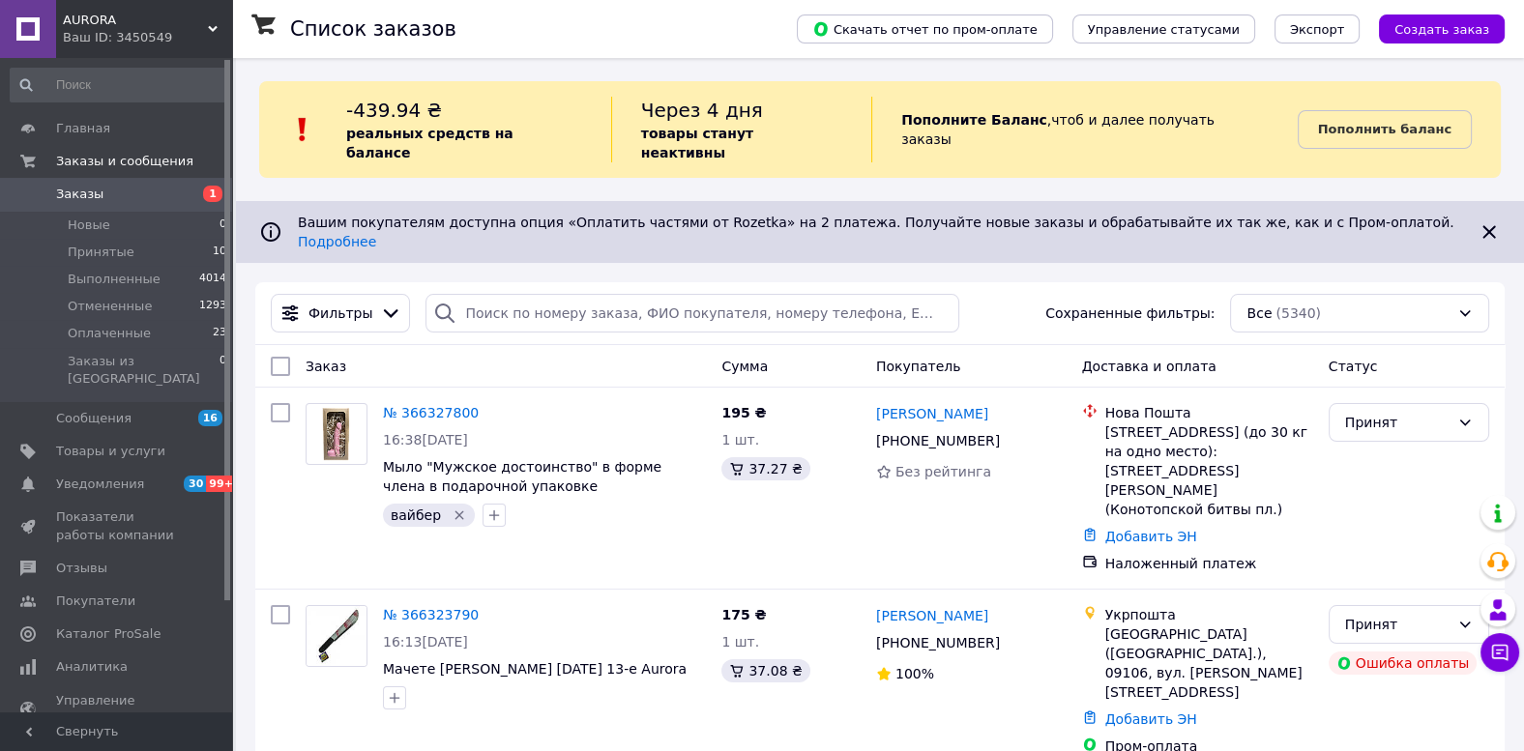
click at [1325, 122] on b "Пополнить баланс" at bounding box center [1384, 129] width 133 height 15
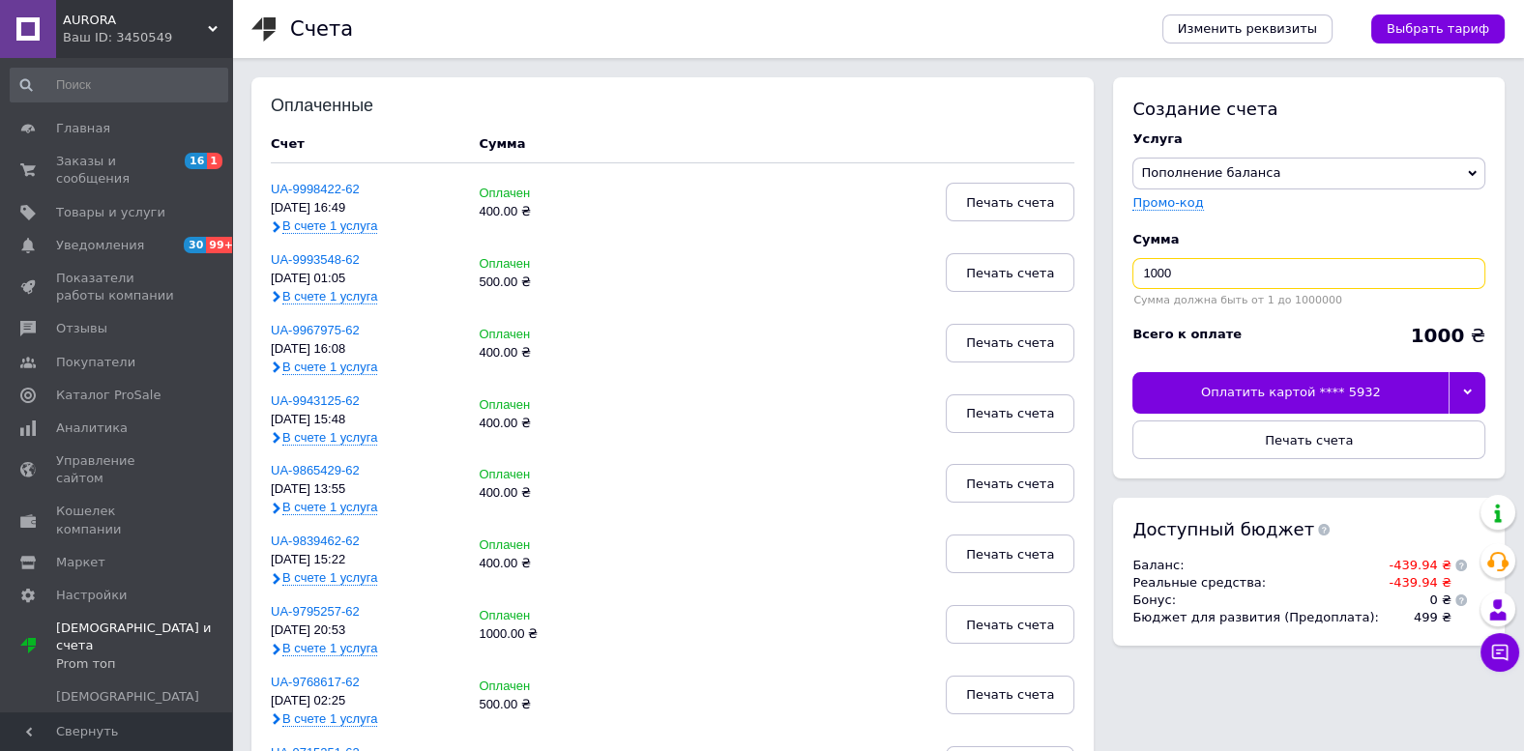
drag, startPoint x: 1198, startPoint y: 280, endPoint x: 1141, endPoint y: 276, distance: 57.3
click at [1141, 276] on input "1000" at bounding box center [1308, 273] width 353 height 31
type input "500"
click at [1464, 379] on div at bounding box center [1467, 392] width 37 height 41
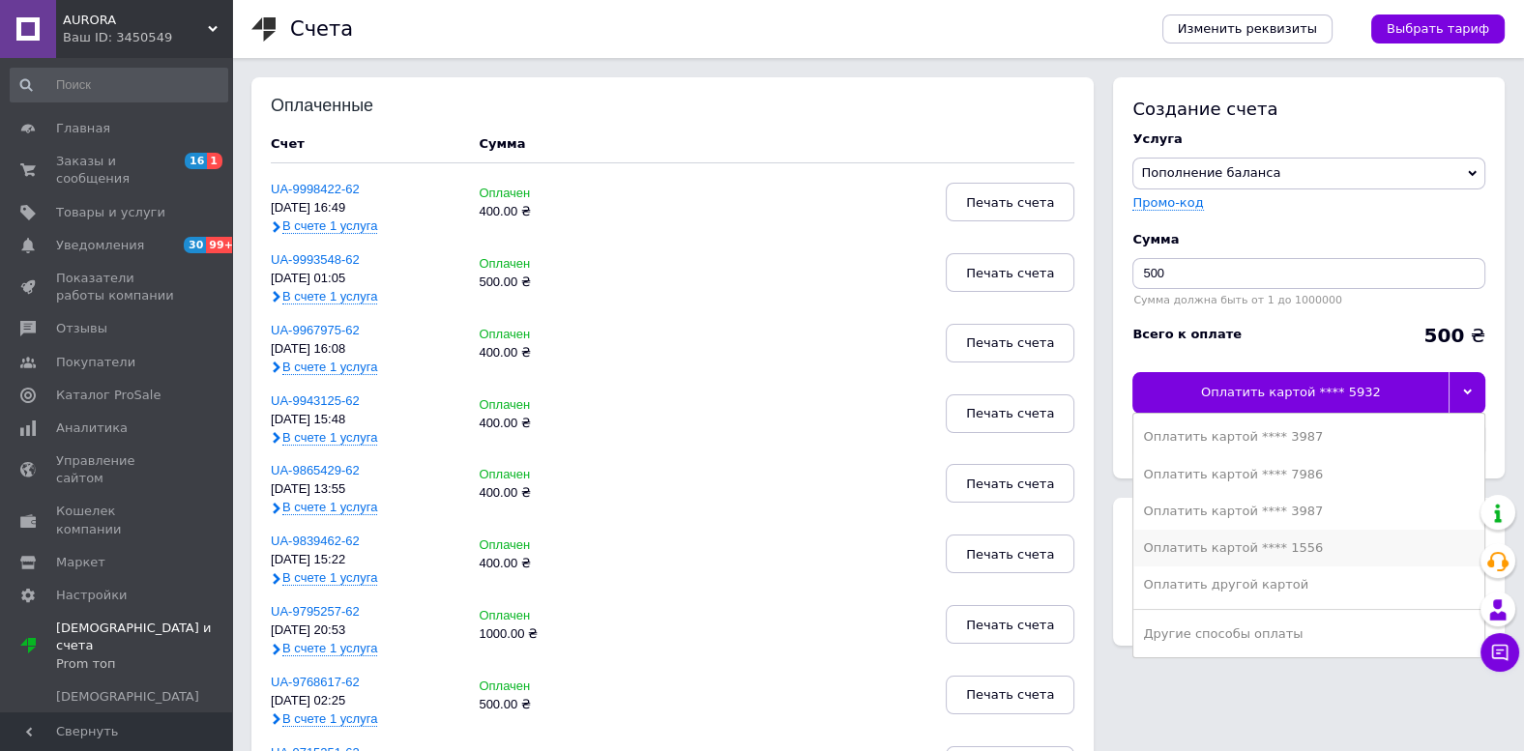
click at [1307, 546] on div "Оплатить картой **** 1556" at bounding box center [1309, 548] width 332 height 17
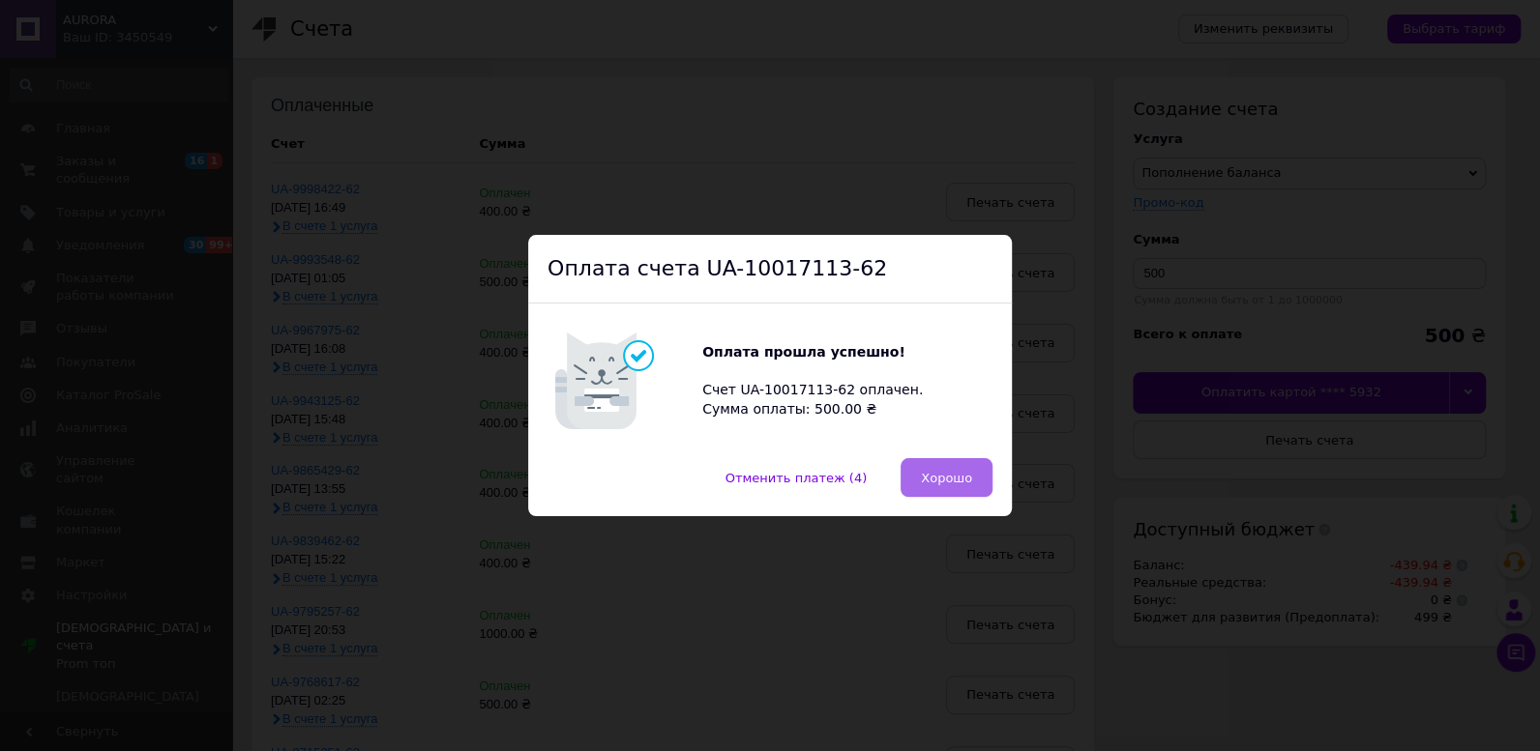
click at [942, 476] on span "Хорошо" at bounding box center [946, 478] width 51 height 15
